Goal: Consume media (video, audio)

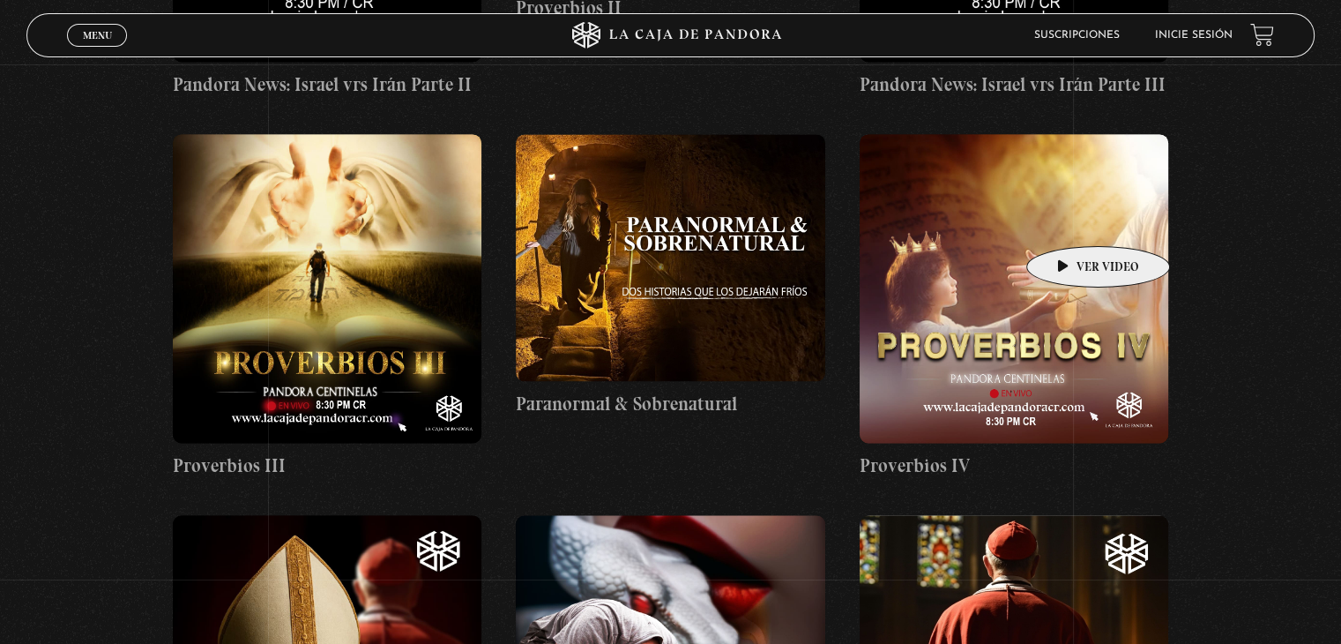
scroll to position [2540, 0]
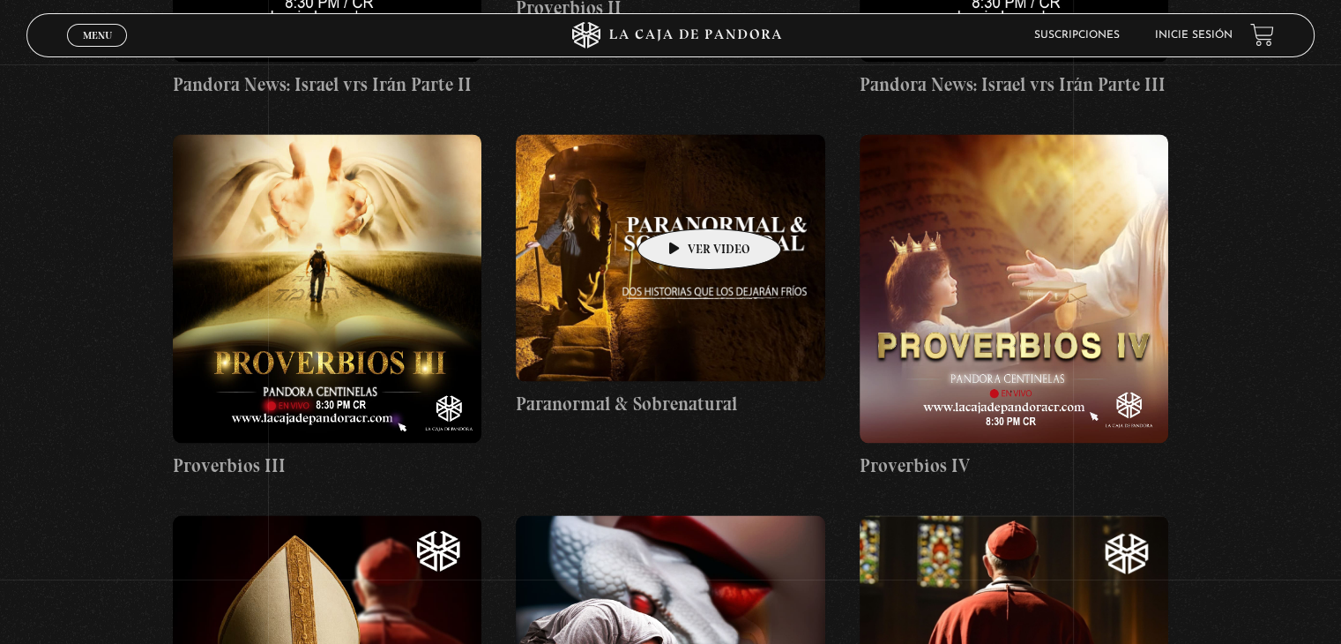
click at [682, 202] on figure at bounding box center [670, 257] width 309 height 247
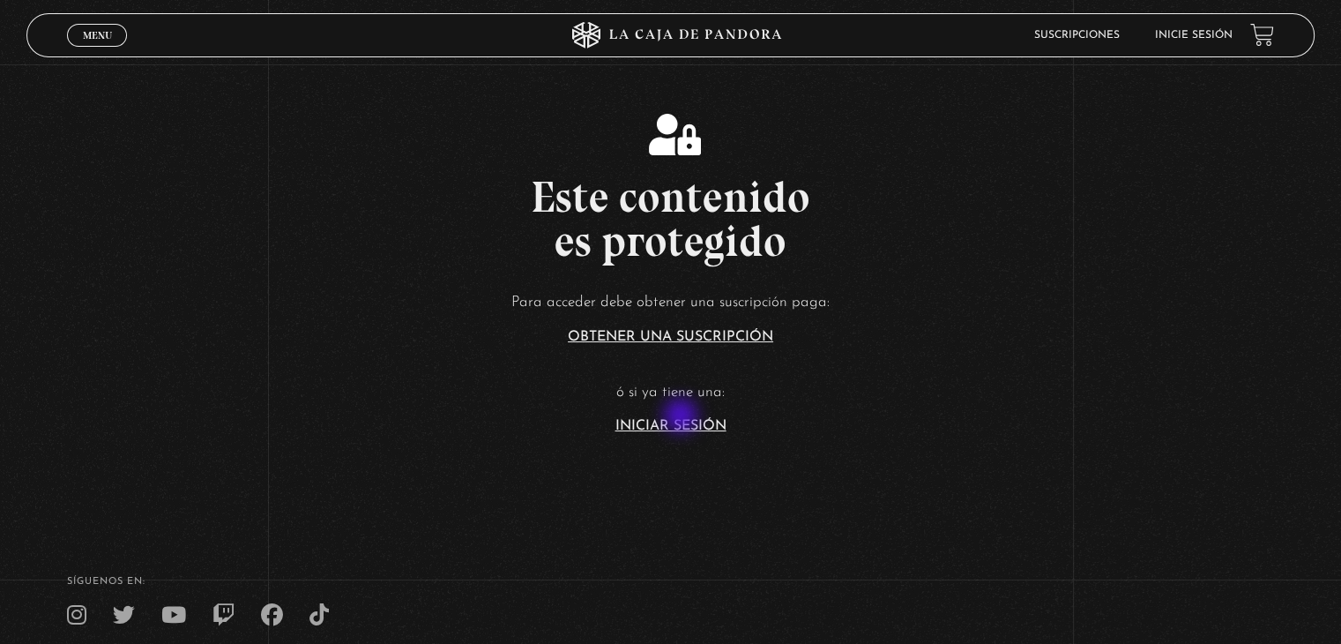
click at [683, 417] on article "Para acceder debe obtener una suscripción paga: Obtener una suscripción ó si ya…" at bounding box center [670, 361] width 1341 height 144
click at [689, 419] on link "Iniciar Sesión" at bounding box center [671, 426] width 111 height 14
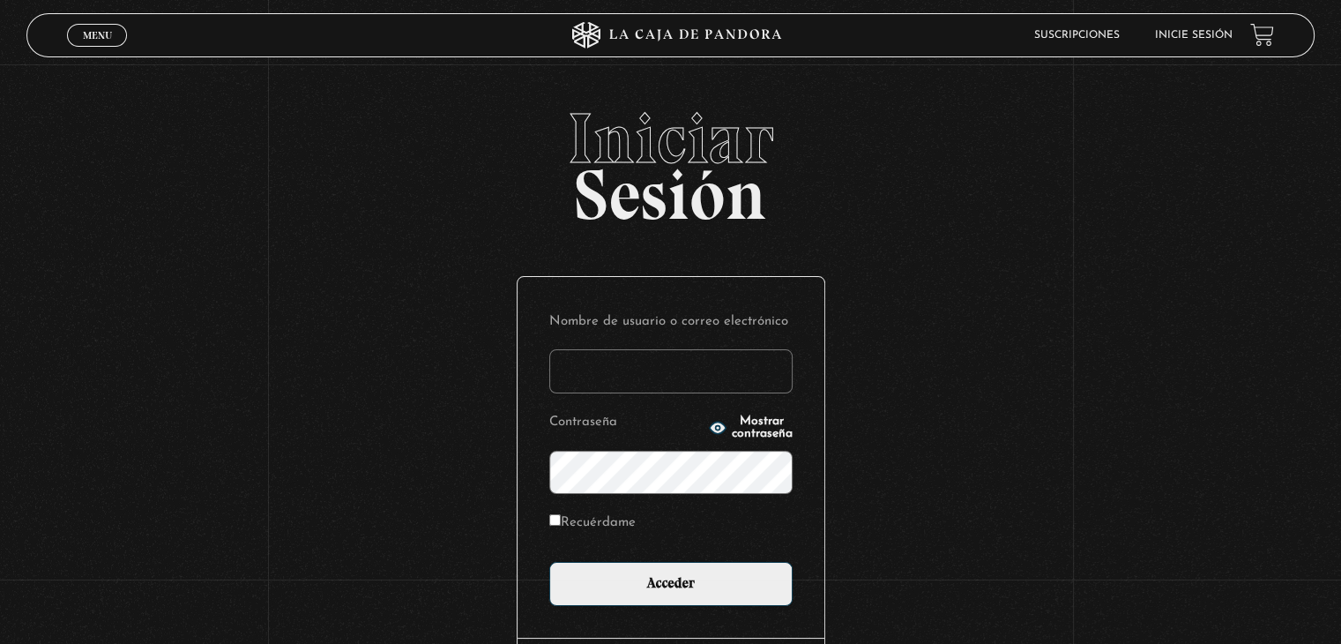
type input "betana007"
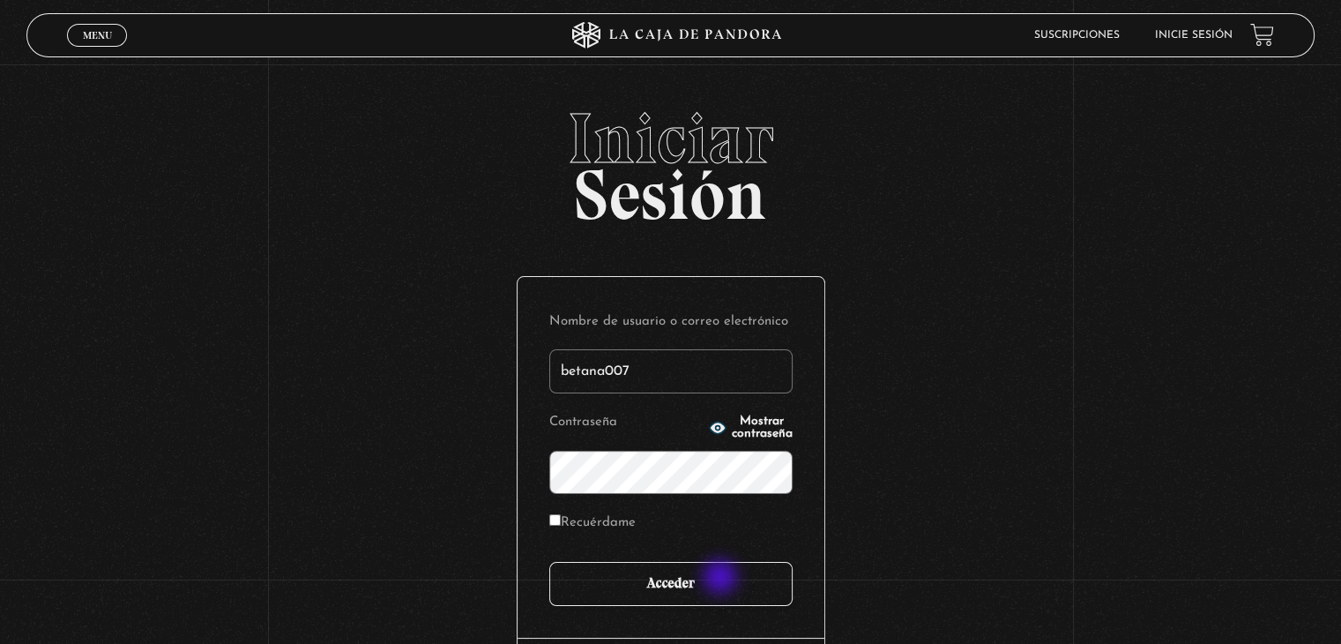
click at [722, 579] on input "Acceder" at bounding box center [670, 584] width 243 height 44
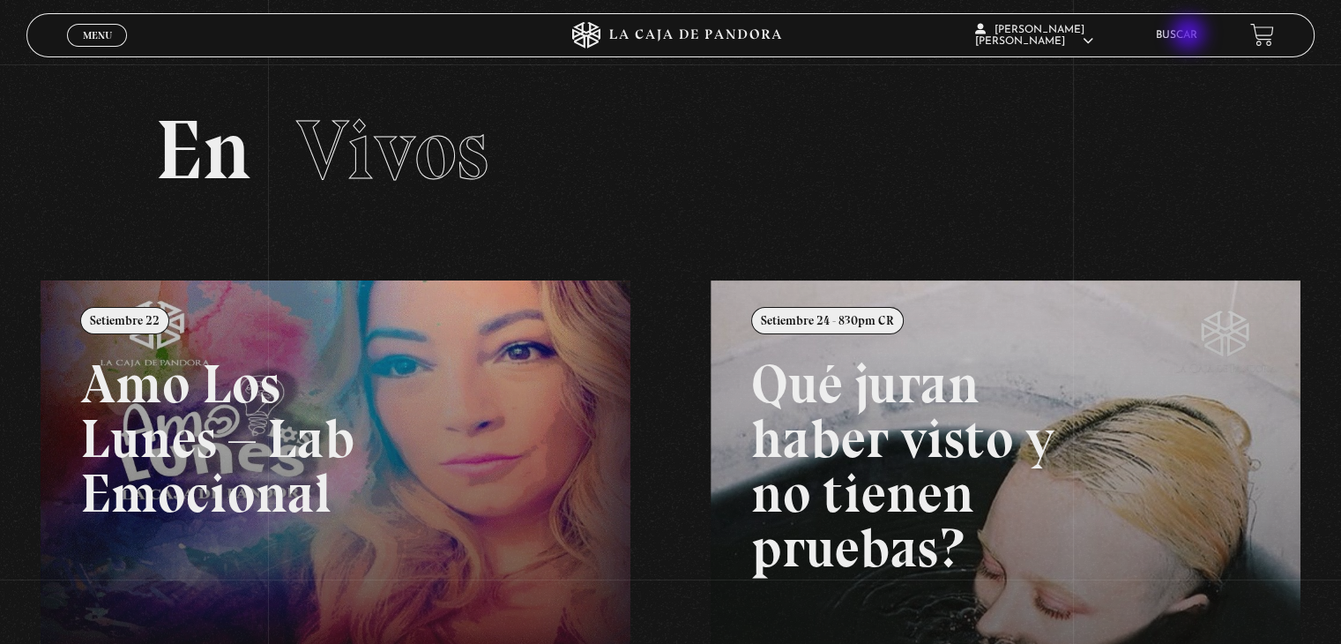
click at [1191, 35] on link "Buscar" at bounding box center [1176, 35] width 41 height 11
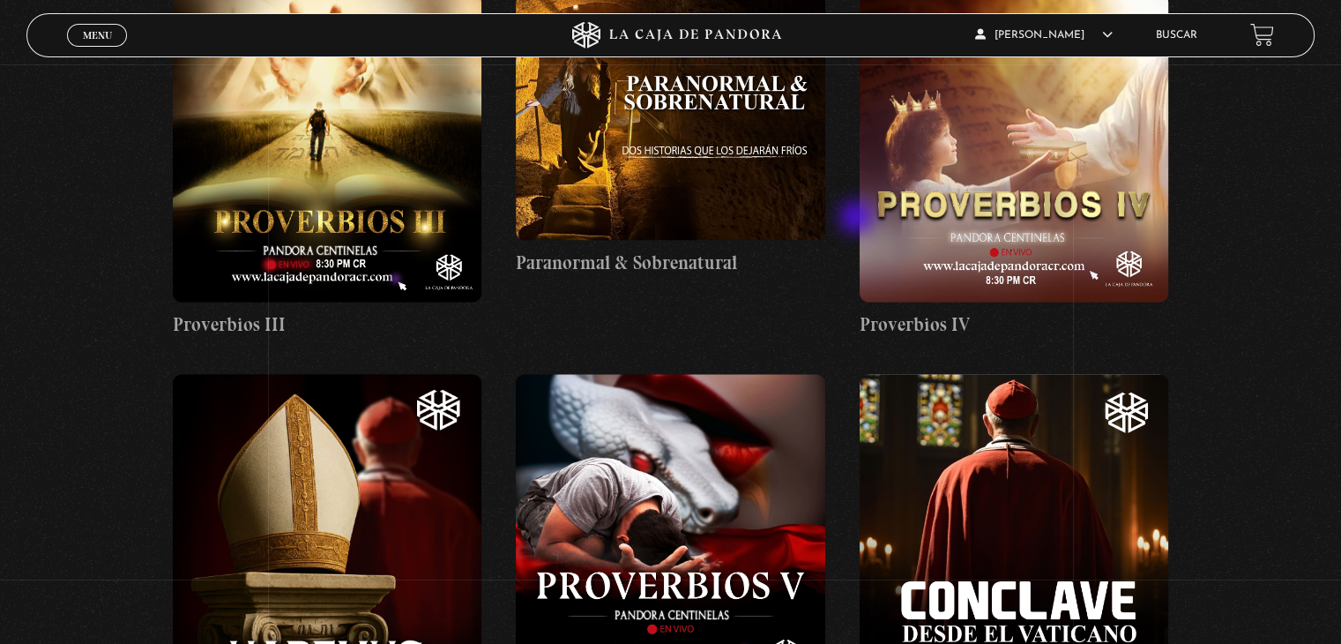
scroll to position [2611, 0]
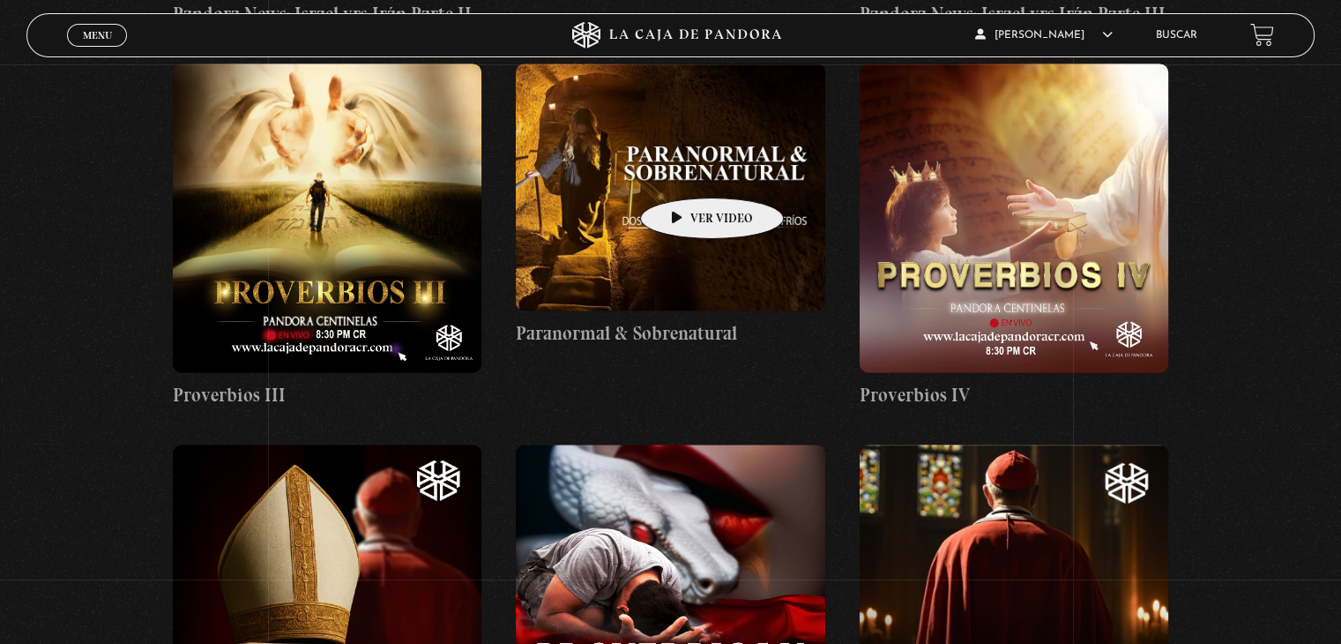
click at [684, 171] on figure at bounding box center [670, 187] width 309 height 247
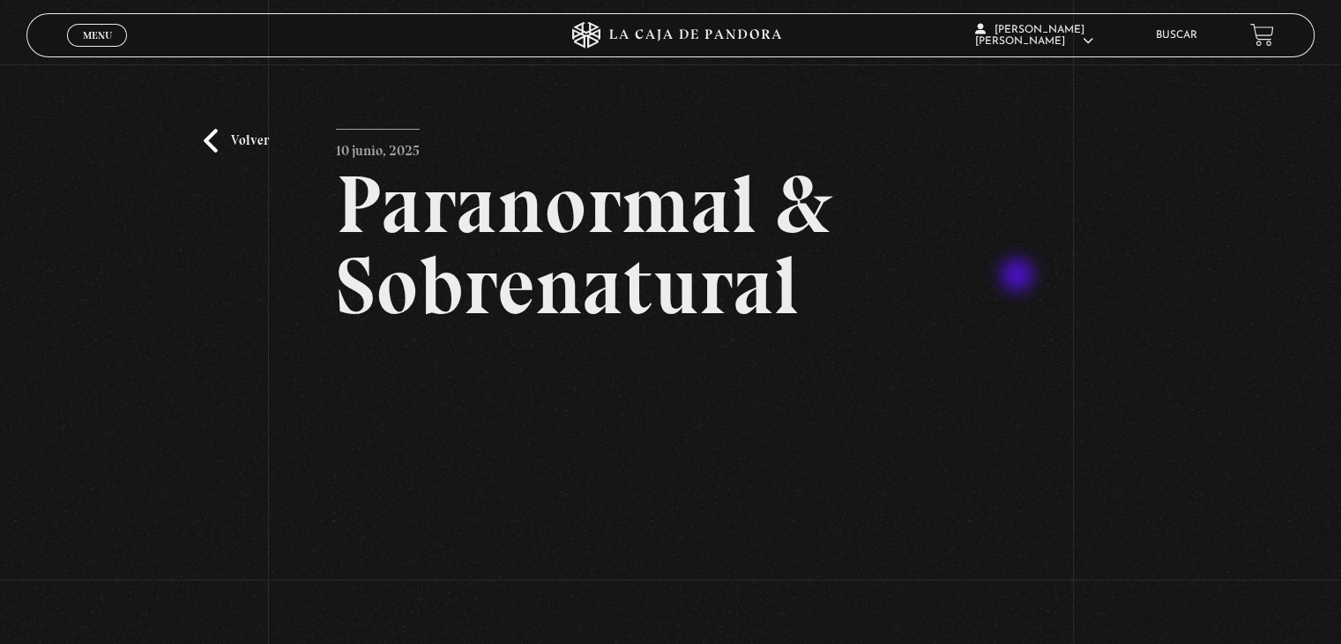
click at [1020, 277] on div "Volver 10 junio, 2025 Paranormal & Sobrenatural WhatsApp Twitter Messenger Email" at bounding box center [670, 437] width 1341 height 746
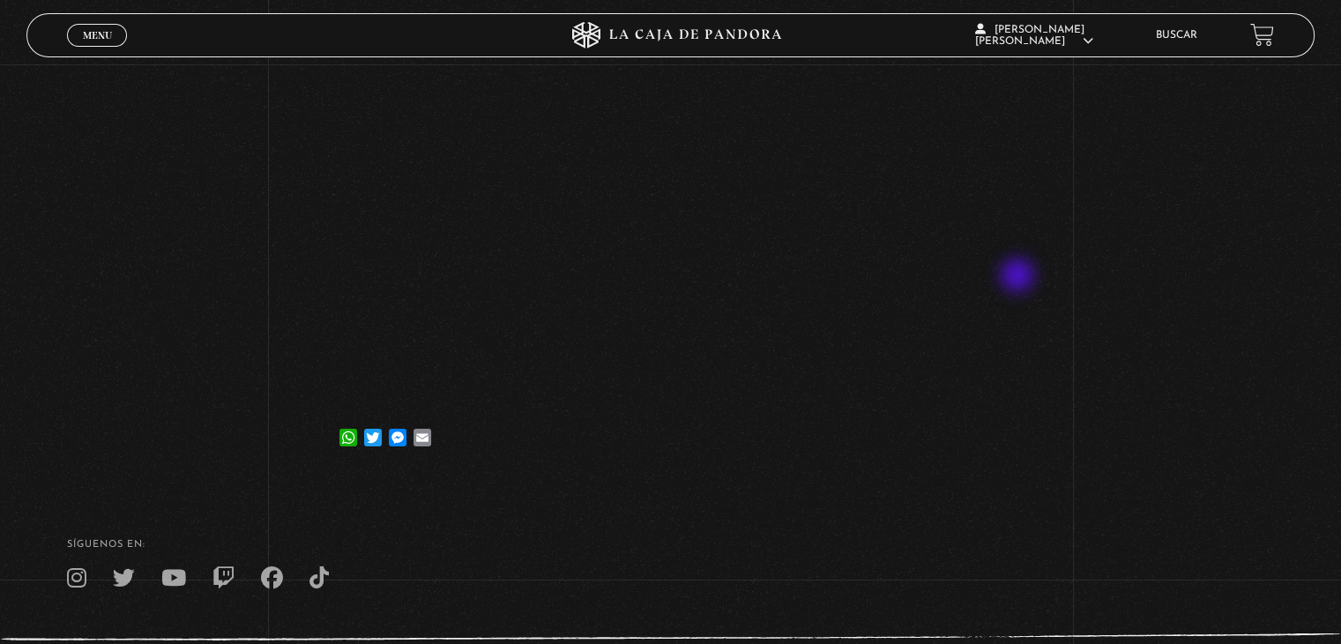
scroll to position [353, 0]
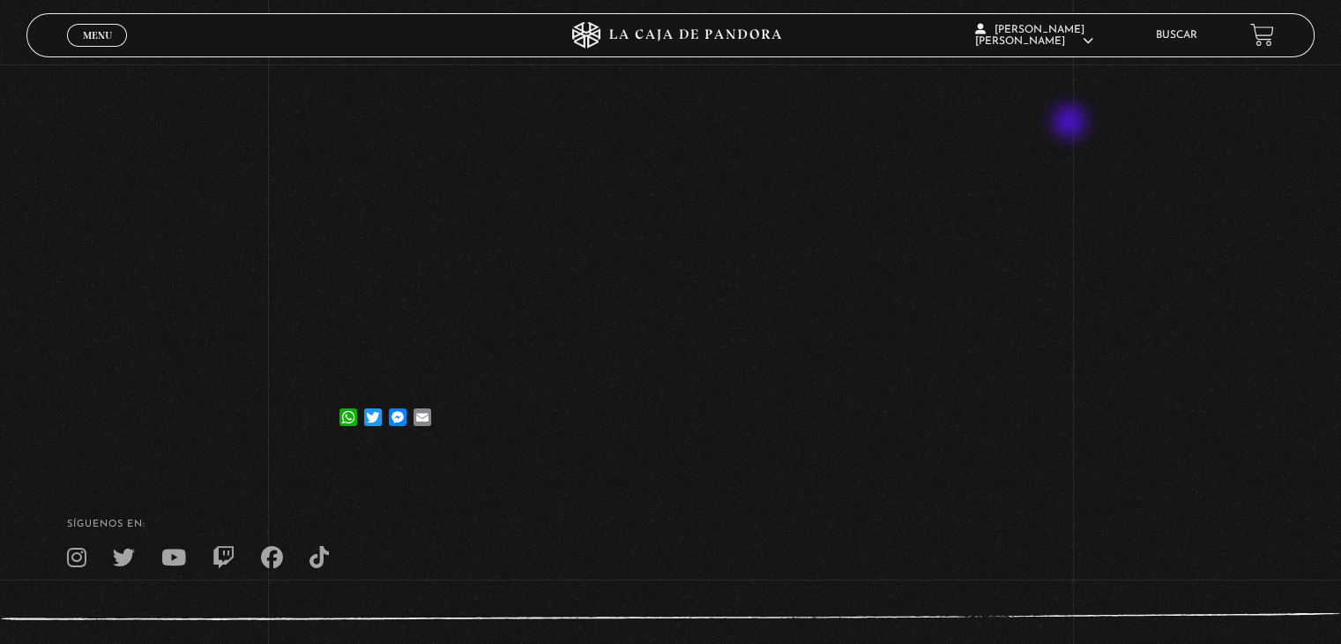
click at [1072, 123] on div "Volver 10 junio, 2025 Paranormal & Sobrenatural WhatsApp Twitter Messenger Email" at bounding box center [670, 85] width 1341 height 746
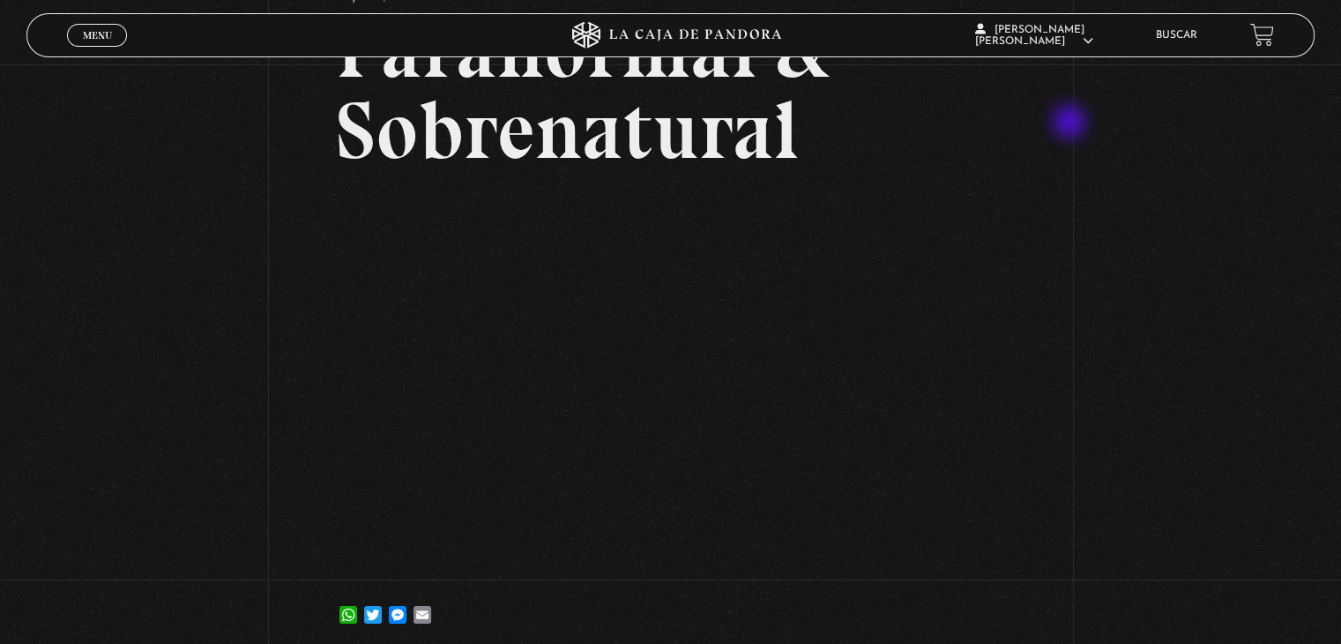
scroll to position [141, 0]
